Goal: Book appointment/travel/reservation

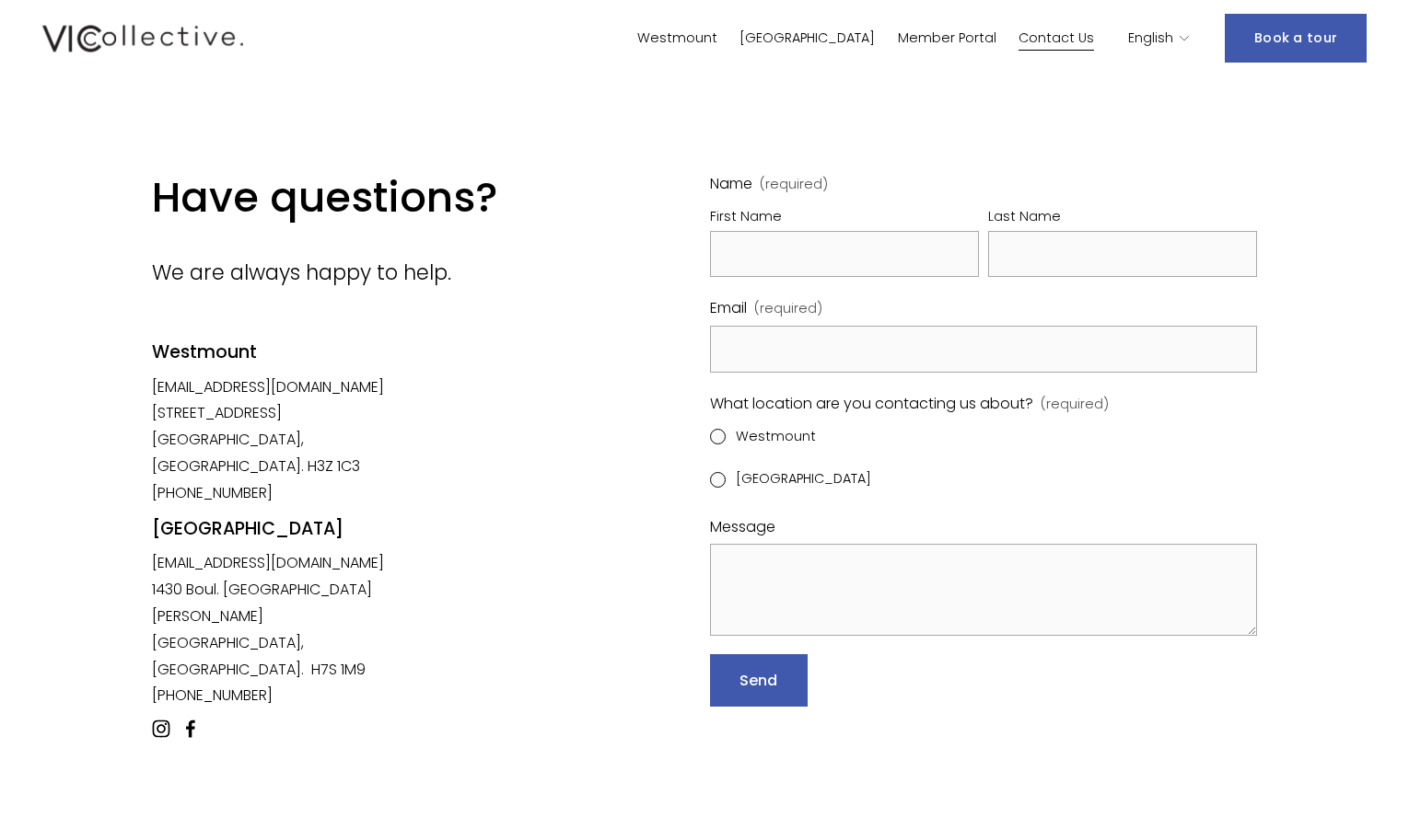
click at [1321, 29] on link "Book a tour" at bounding box center [1295, 38] width 141 height 49
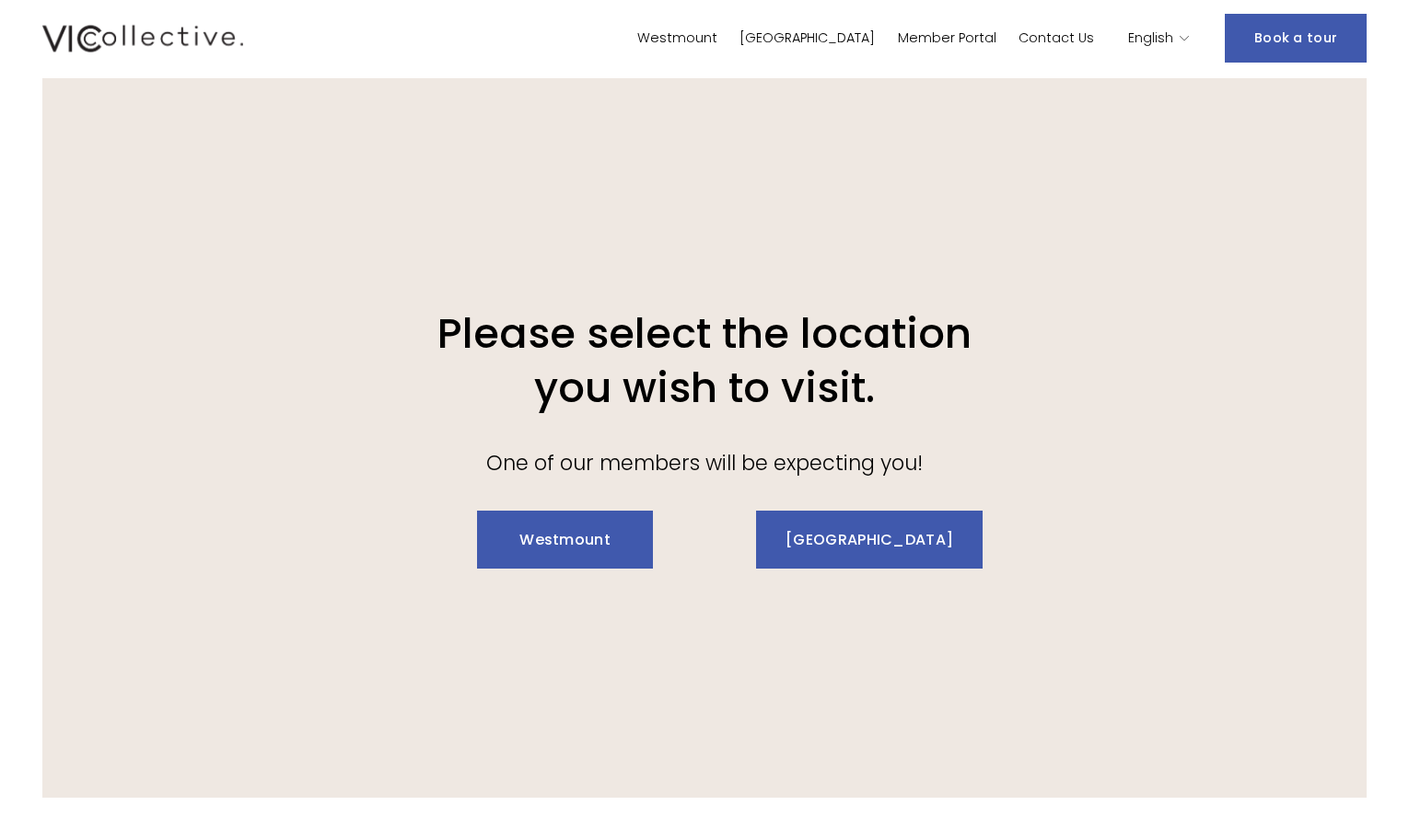
click at [559, 541] on link "Westmount" at bounding box center [565, 540] width 176 height 58
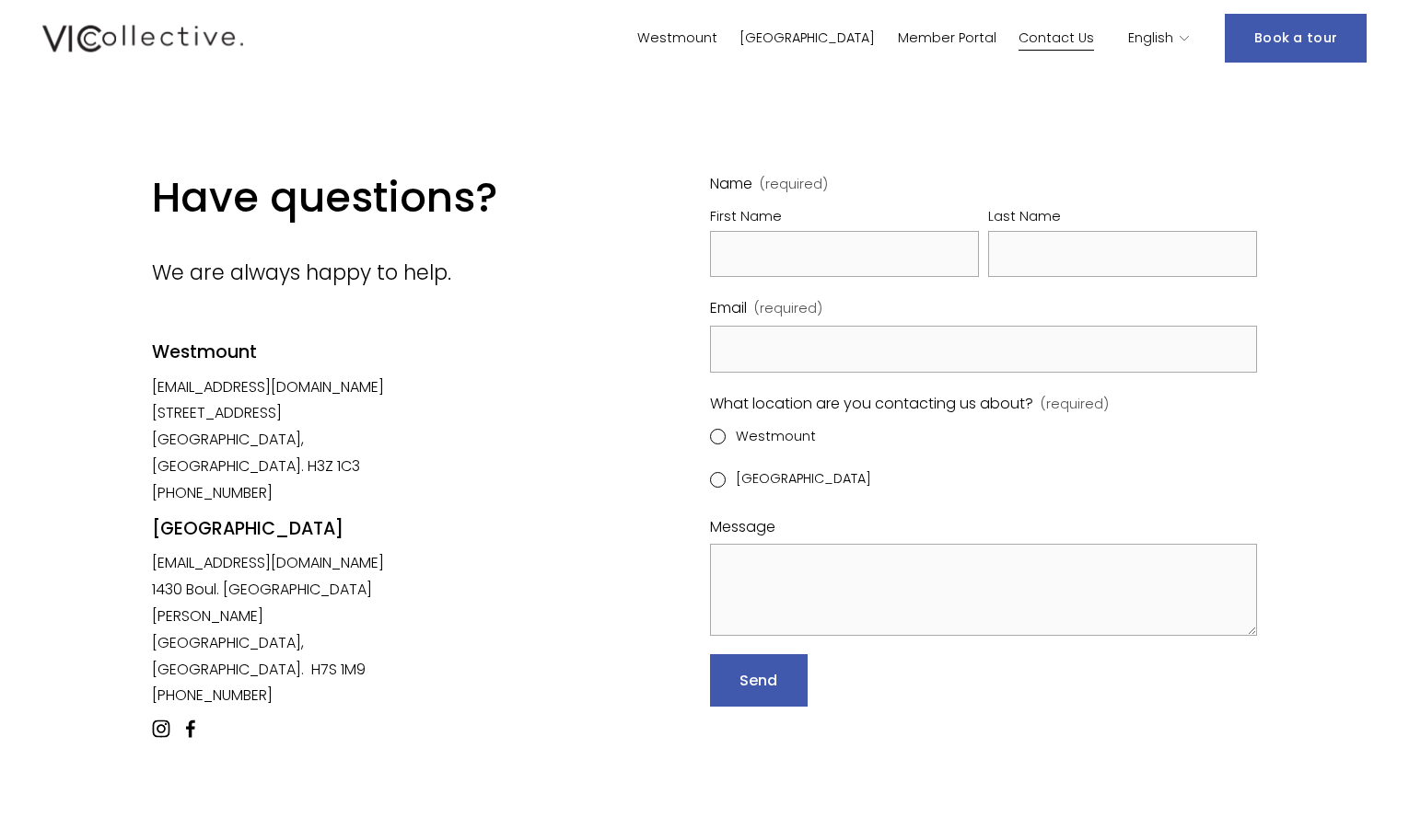
click at [716, 436] on input "Westmount" at bounding box center [718, 436] width 16 height 16
radio input "true"
click at [764, 250] on input "First Name" at bounding box center [844, 255] width 269 height 47
click at [622, 171] on div "Have questions? We are always happy to help. Westmount westmount@viccollective.…" at bounding box center [704, 475] width 1409 height 792
